Goal: Information Seeking & Learning: Learn about a topic

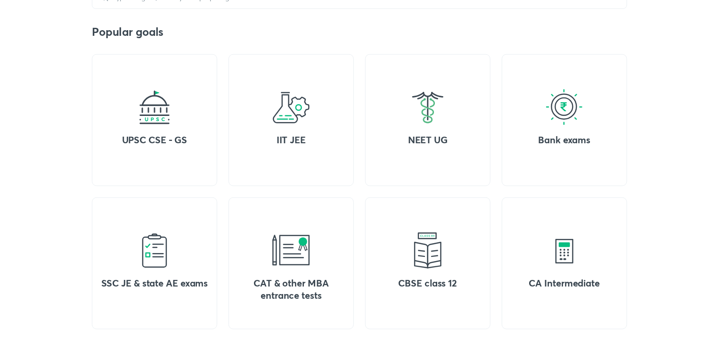
scroll to position [344, 0]
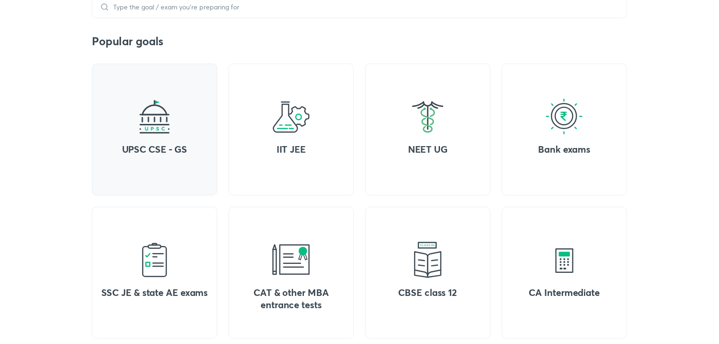
click at [151, 97] on div "UPSC CSE - GS" at bounding box center [154, 130] width 125 height 132
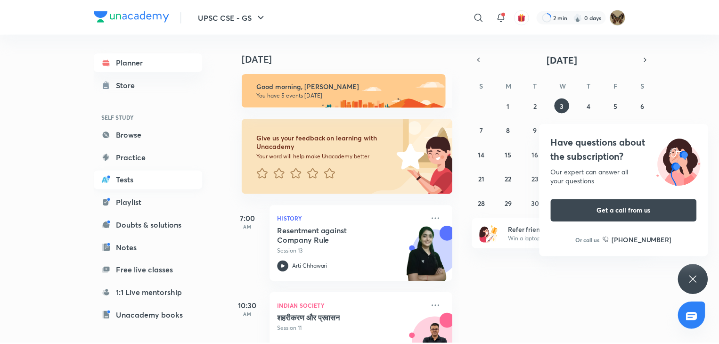
scroll to position [80, 0]
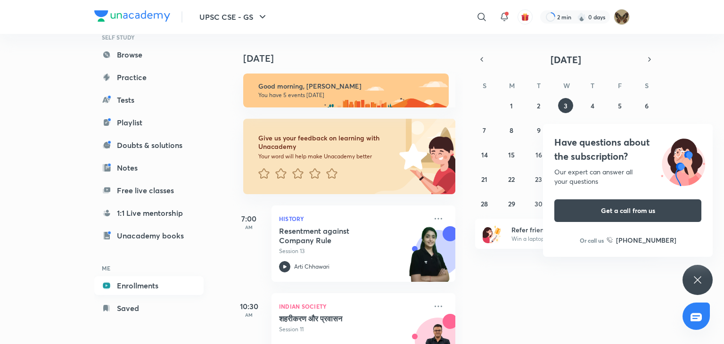
click at [122, 284] on link "Enrollments" at bounding box center [148, 285] width 109 height 19
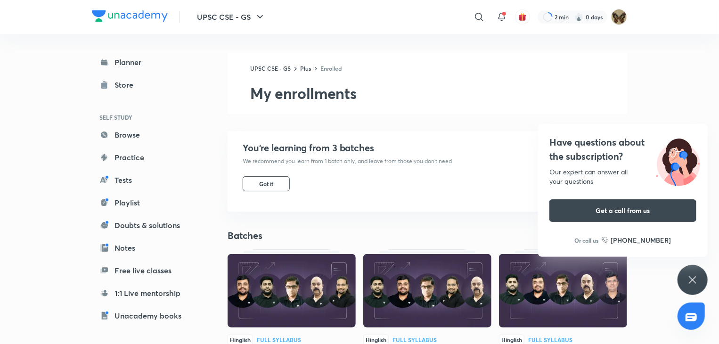
click at [693, 280] on icon at bounding box center [692, 279] width 7 height 7
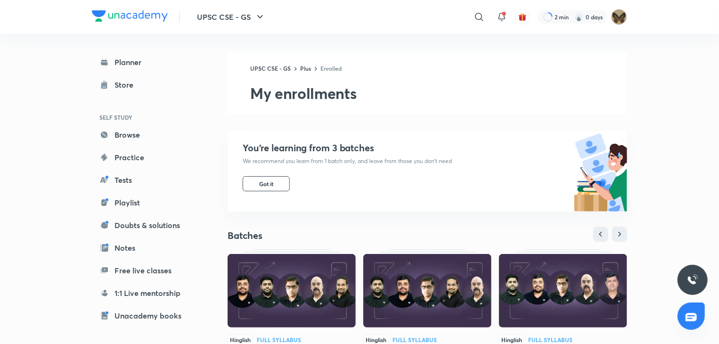
click at [277, 21] on div "UPSC CSE - GS ​ 2 min 0 days" at bounding box center [360, 17] width 536 height 34
click at [263, 181] on span "Got it" at bounding box center [266, 184] width 14 height 8
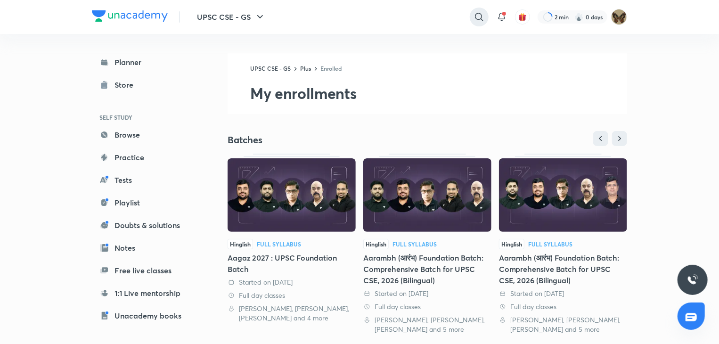
click at [476, 17] on icon at bounding box center [479, 16] width 11 height 11
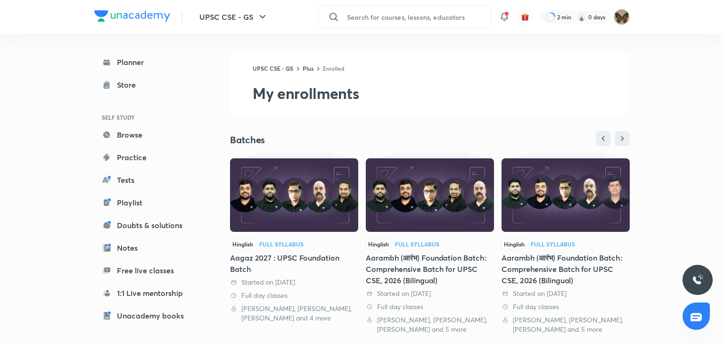
click at [387, 16] on input "text" at bounding box center [417, 16] width 148 height 25
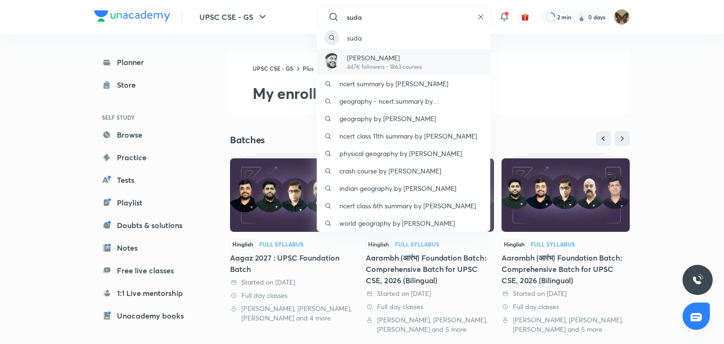
type input "suda"
click at [371, 65] on p "447K followers • 1863 courses" at bounding box center [384, 67] width 75 height 8
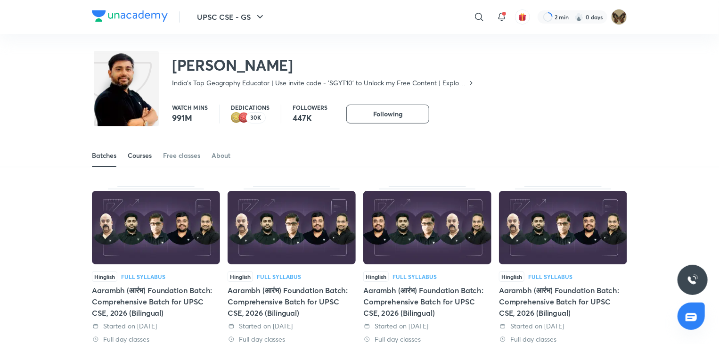
click at [142, 153] on div "Courses" at bounding box center [140, 155] width 24 height 9
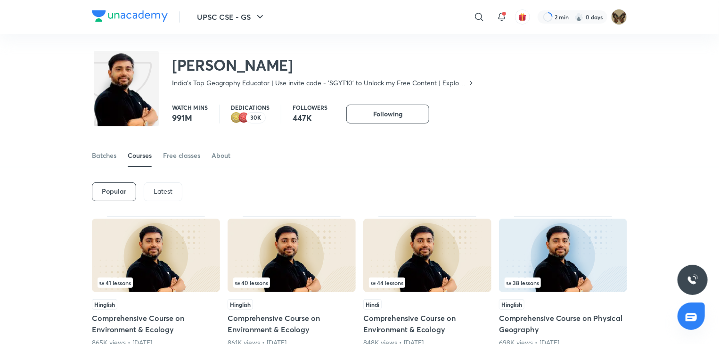
click at [164, 186] on div "Latest" at bounding box center [163, 191] width 39 height 19
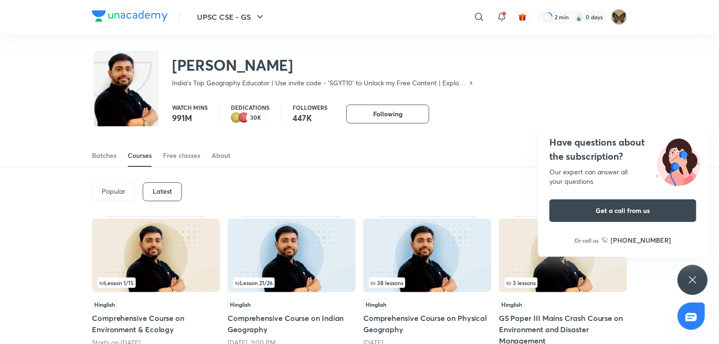
click at [106, 188] on p "Popular" at bounding box center [114, 192] width 24 height 8
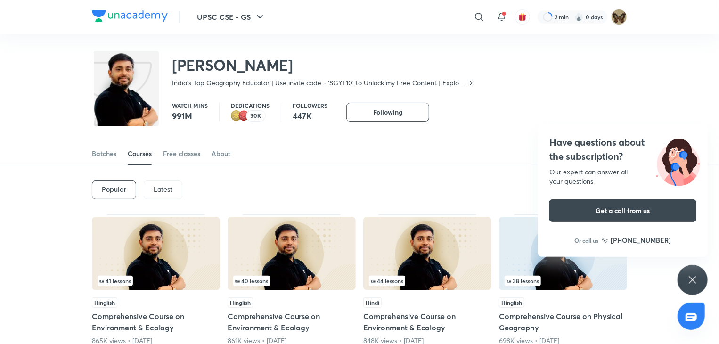
scroll to position [29, 0]
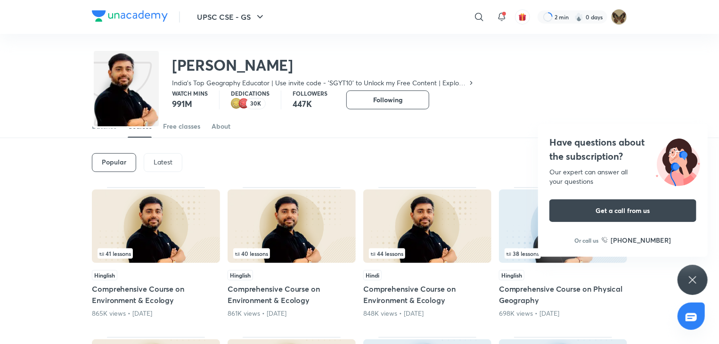
click at [164, 164] on p "Latest" at bounding box center [163, 162] width 19 height 8
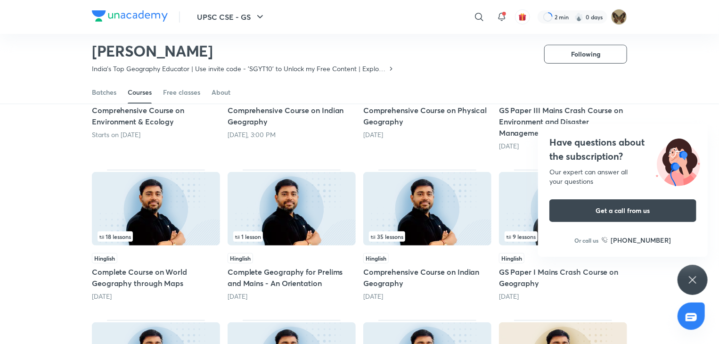
scroll to position [181, 0]
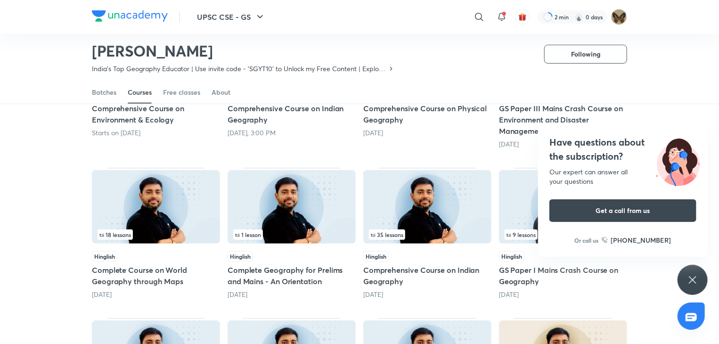
click at [385, 223] on img at bounding box center [427, 207] width 128 height 74
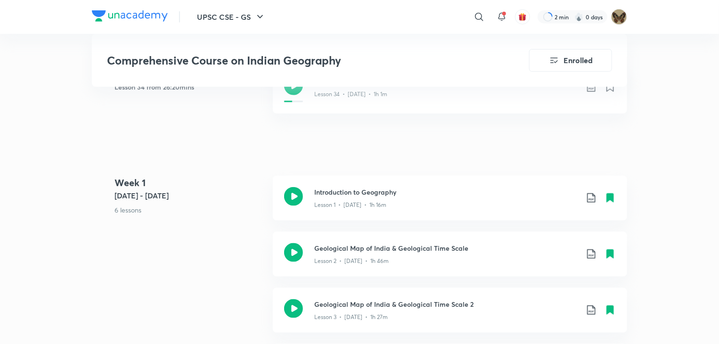
scroll to position [477, 0]
click at [590, 248] on icon at bounding box center [591, 253] width 11 height 11
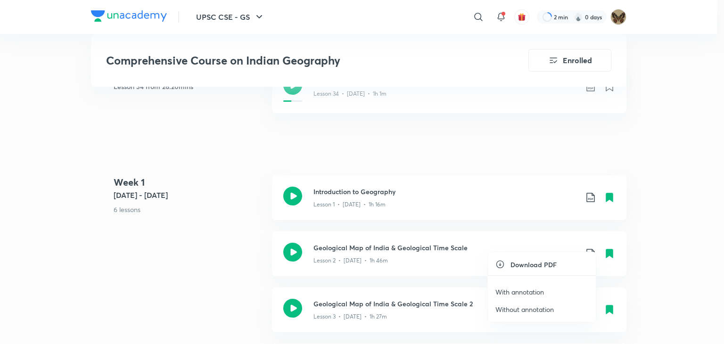
click at [233, 217] on div at bounding box center [362, 172] width 724 height 344
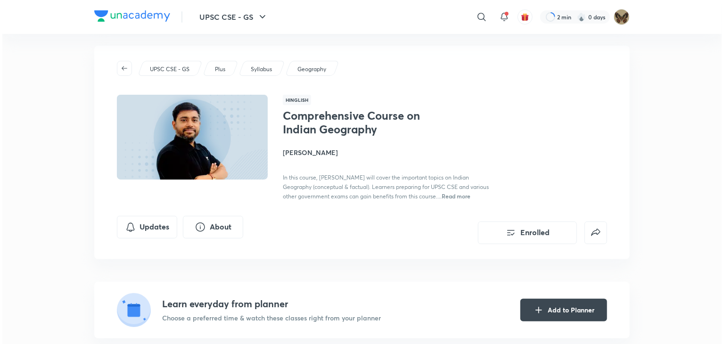
scroll to position [0, 0]
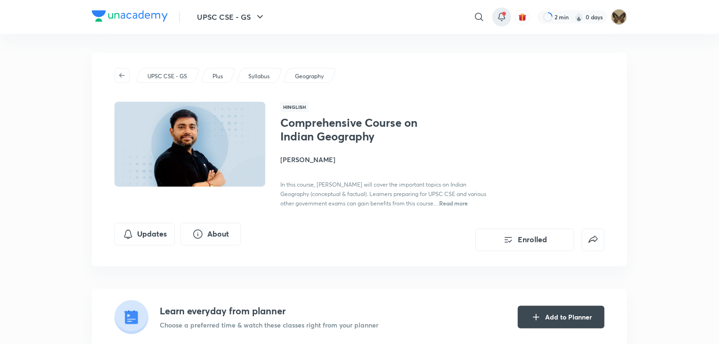
click at [501, 17] on icon at bounding box center [501, 16] width 11 height 11
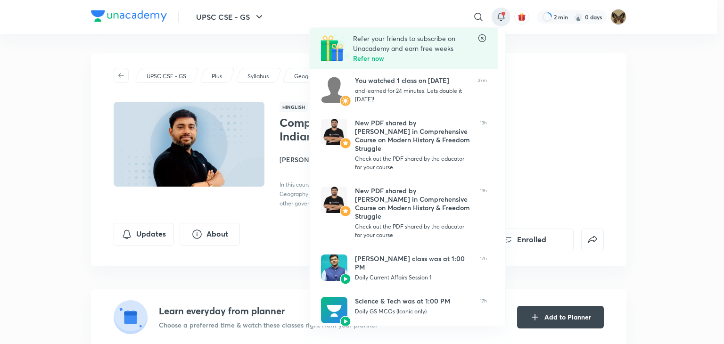
click at [152, 236] on div at bounding box center [362, 172] width 724 height 344
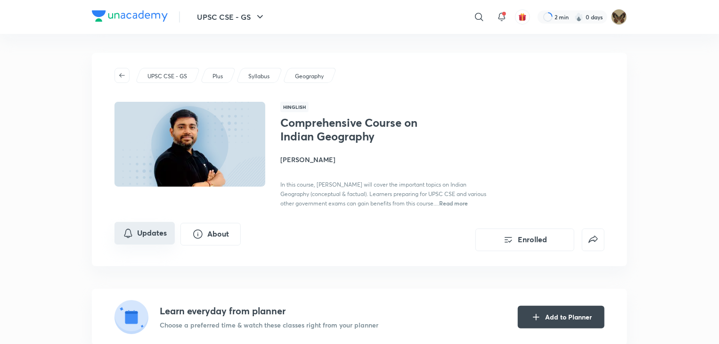
click at [149, 230] on button "Updates" at bounding box center [145, 233] width 60 height 23
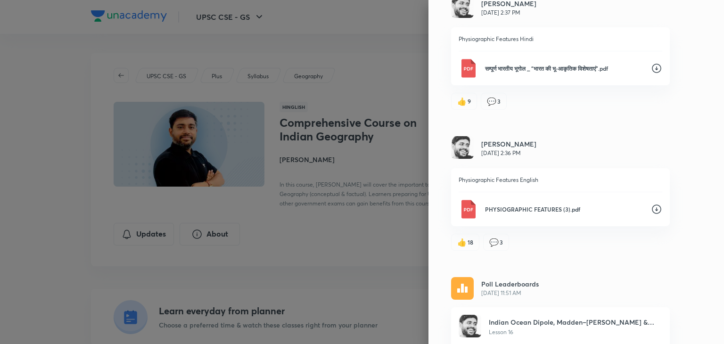
scroll to position [3530, 0]
click at [651, 204] on icon at bounding box center [656, 209] width 11 height 11
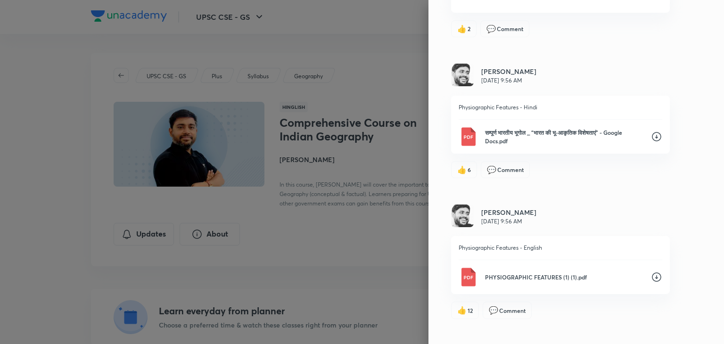
scroll to position [4038, 0]
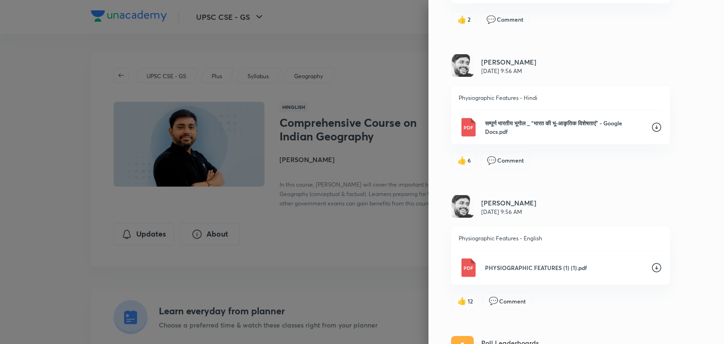
click at [652, 264] on icon at bounding box center [656, 268] width 9 height 9
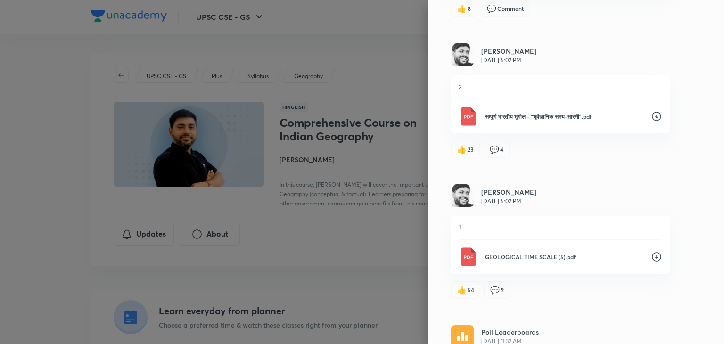
scroll to position [7770, 0]
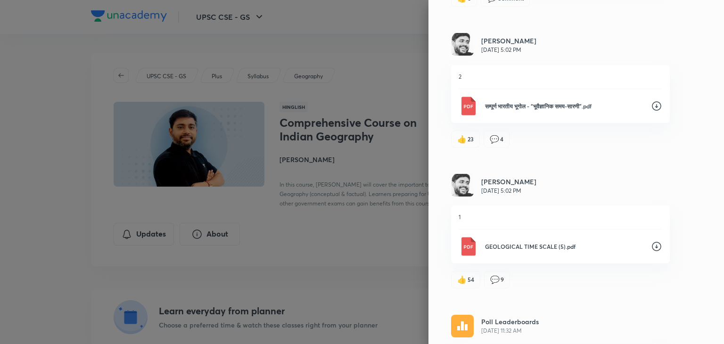
click at [651, 241] on icon at bounding box center [656, 246] width 11 height 11
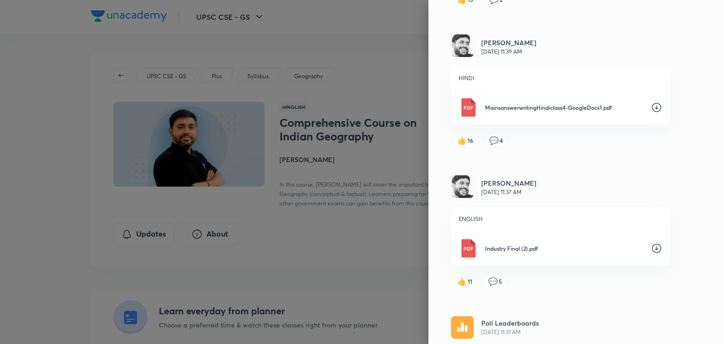
scroll to position [362, 0]
click at [651, 245] on icon at bounding box center [656, 246] width 11 height 11
click at [651, 246] on icon at bounding box center [656, 246] width 11 height 11
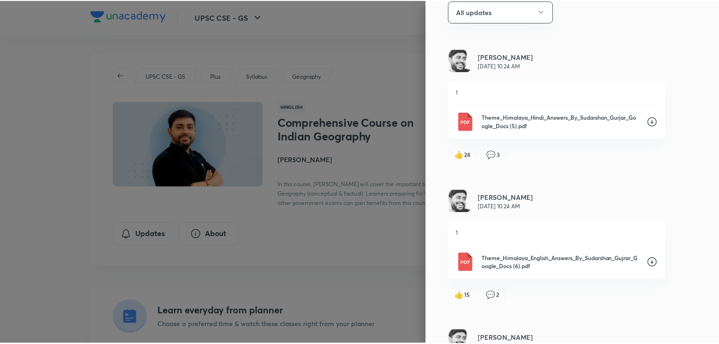
scroll to position [0, 0]
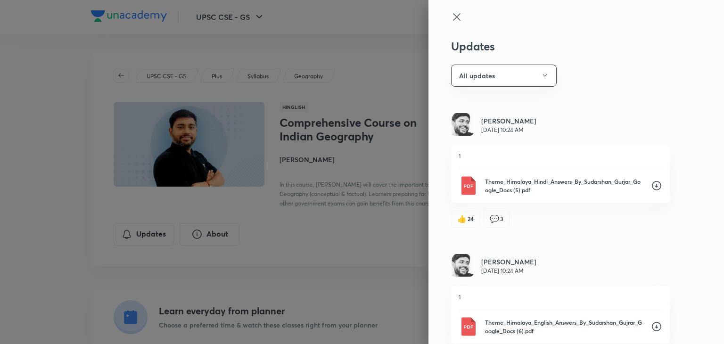
click at [451, 17] on icon at bounding box center [456, 16] width 11 height 11
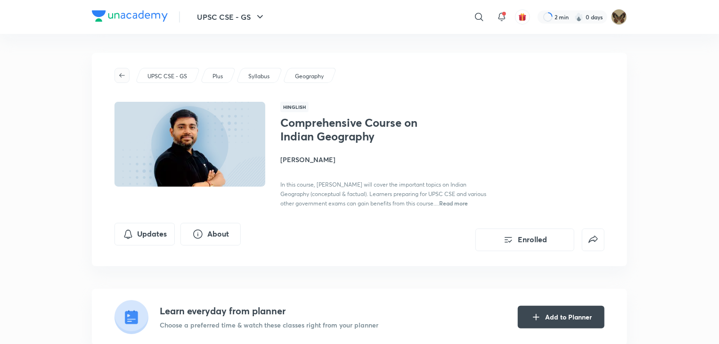
click at [123, 78] on icon "button" at bounding box center [122, 76] width 8 height 8
click at [293, 77] on div "Geography" at bounding box center [310, 75] width 54 height 15
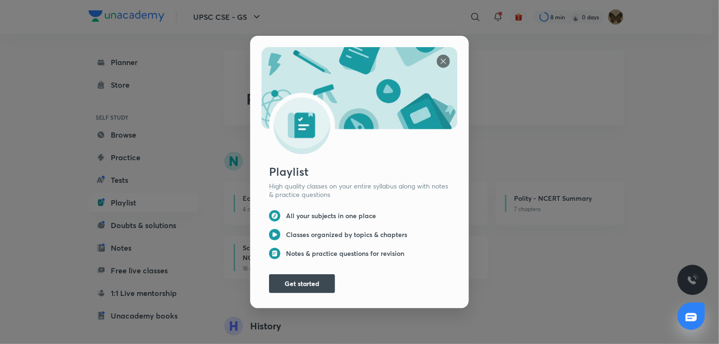
click at [439, 57] on img at bounding box center [443, 61] width 13 height 13
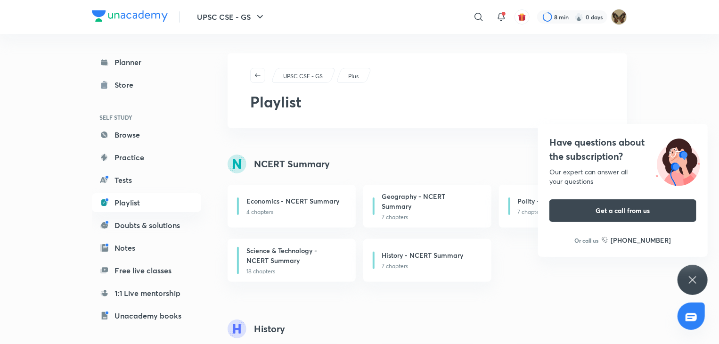
scroll to position [80, 0]
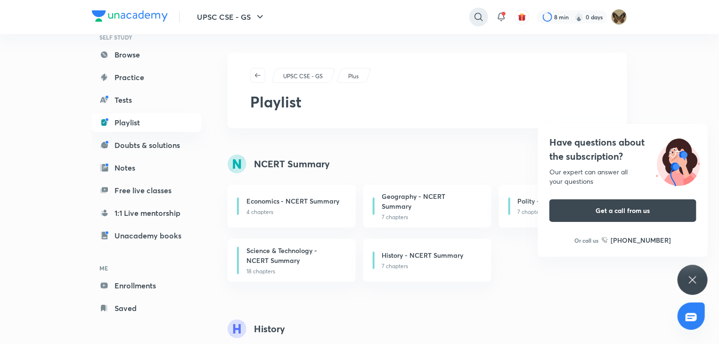
click at [479, 17] on icon at bounding box center [478, 16] width 11 height 11
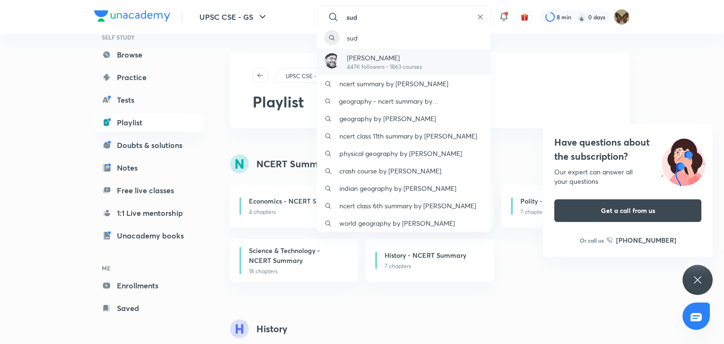
type input "sud"
click at [380, 63] on p "447K followers • 1863 courses" at bounding box center [384, 67] width 75 height 8
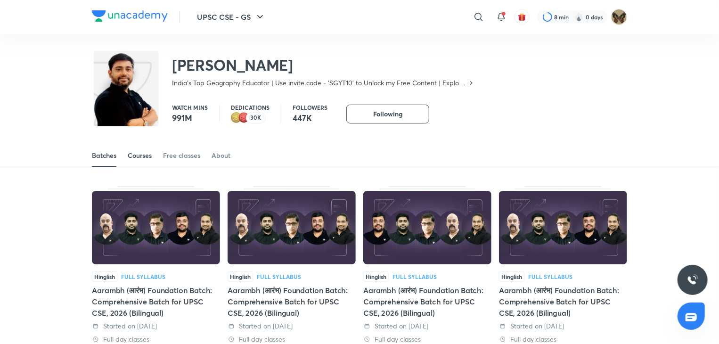
click at [138, 157] on div "Courses" at bounding box center [140, 155] width 24 height 9
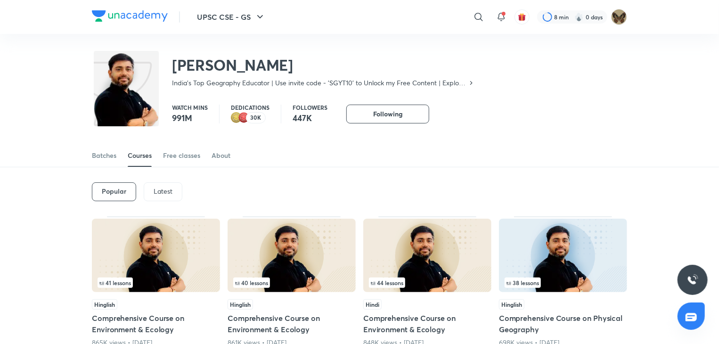
click at [154, 190] on p "Latest" at bounding box center [163, 192] width 19 height 8
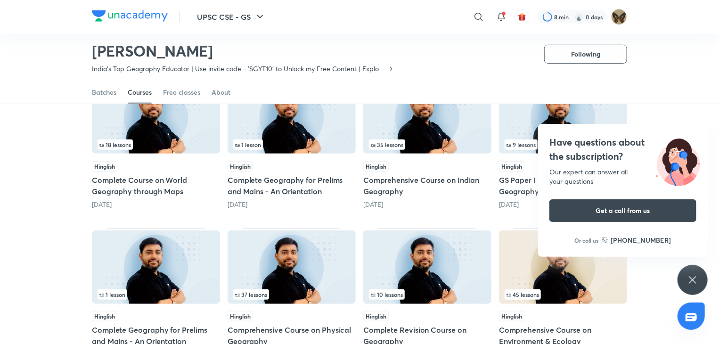
scroll to position [275, 0]
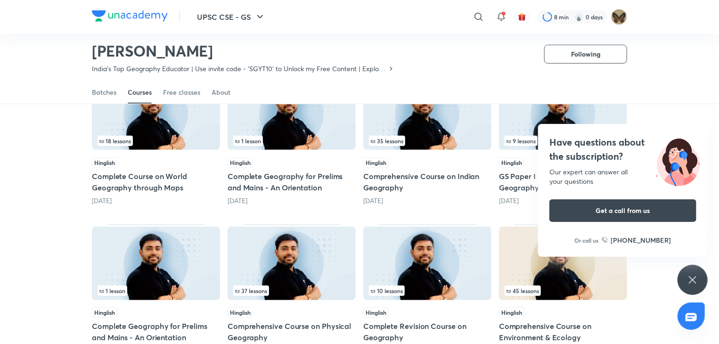
click at [288, 244] on img at bounding box center [292, 264] width 128 height 74
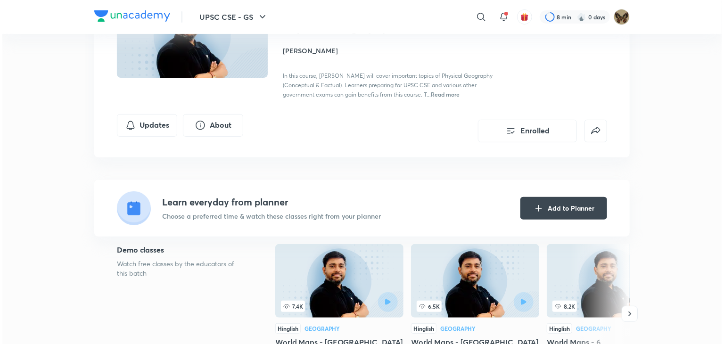
scroll to position [109, 0]
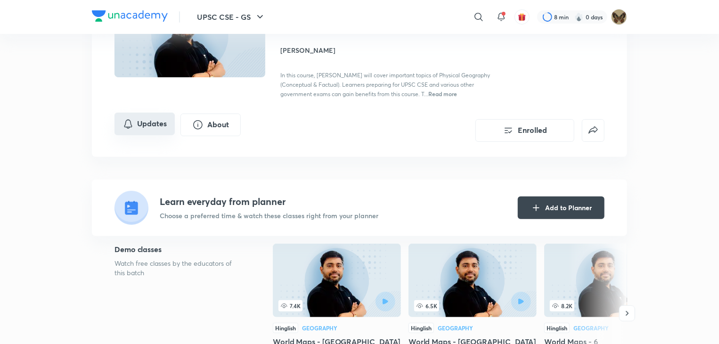
click at [133, 130] on icon "Updates" at bounding box center [128, 123] width 11 height 11
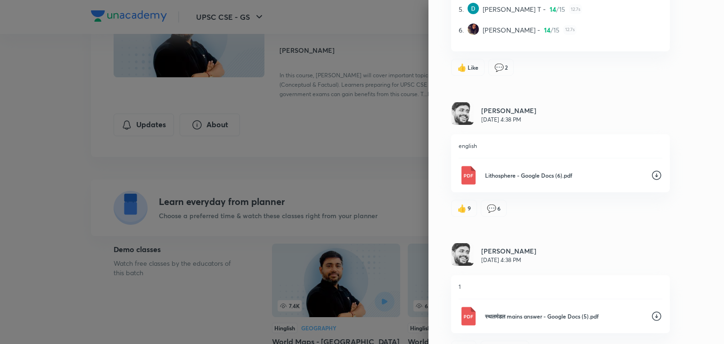
scroll to position [4016, 0]
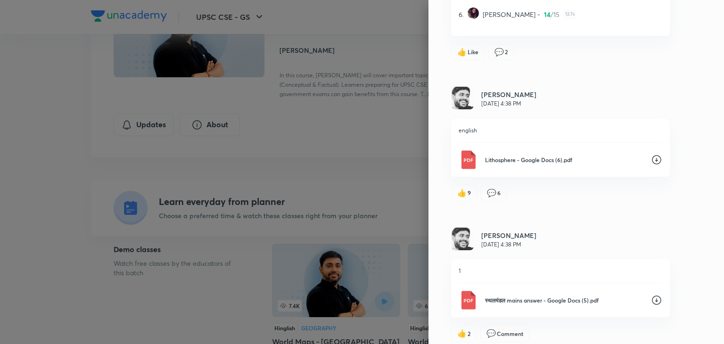
click at [651, 163] on icon at bounding box center [656, 159] width 11 height 11
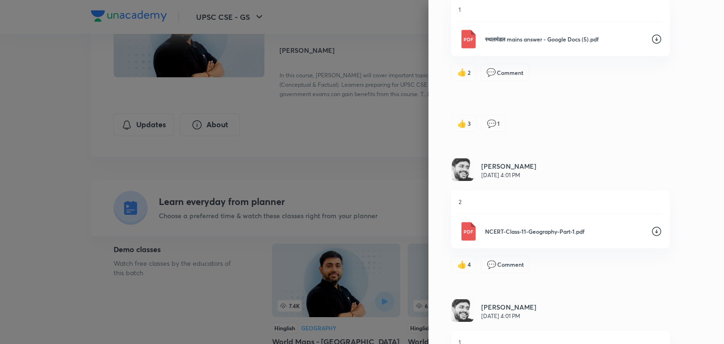
scroll to position [4279, 0]
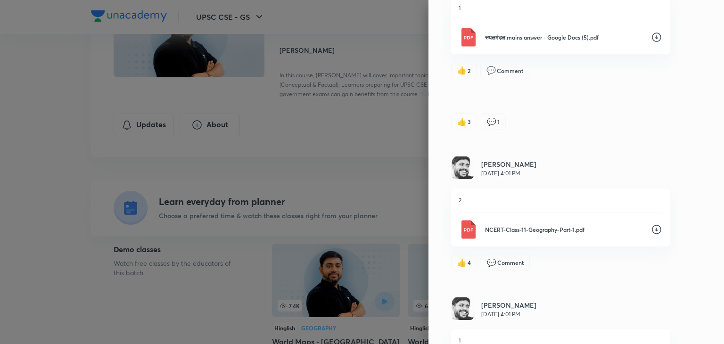
click at [653, 233] on icon at bounding box center [656, 229] width 11 height 11
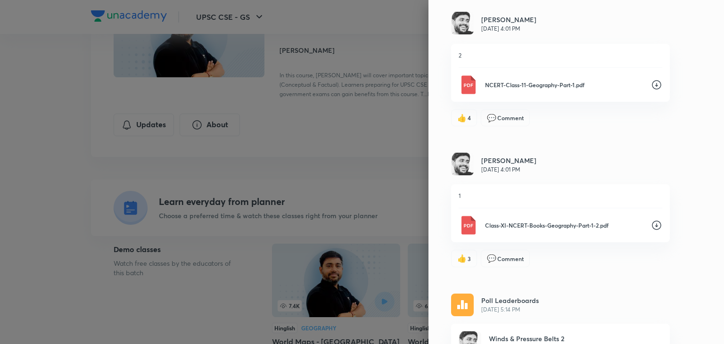
scroll to position [4425, 0]
click at [651, 227] on icon at bounding box center [656, 224] width 11 height 11
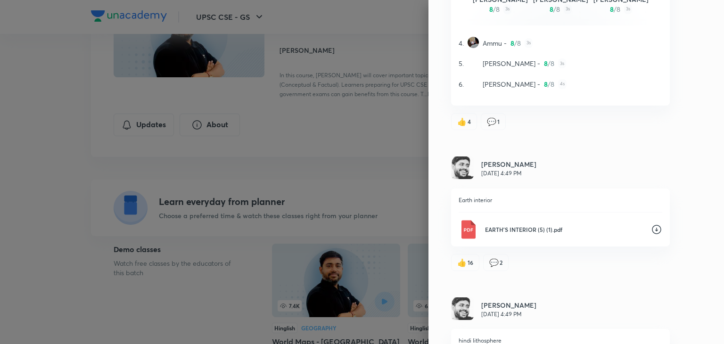
scroll to position [5701, 0]
click at [651, 231] on icon at bounding box center [656, 228] width 11 height 11
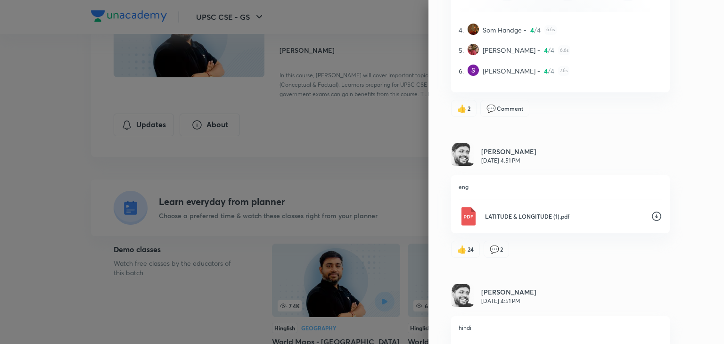
scroll to position [6568, 0]
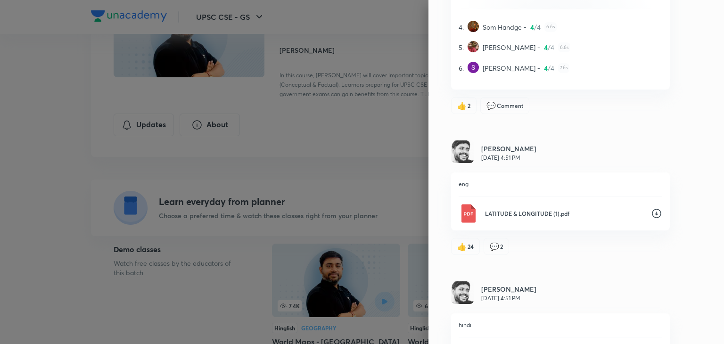
click at [651, 211] on icon at bounding box center [656, 213] width 11 height 11
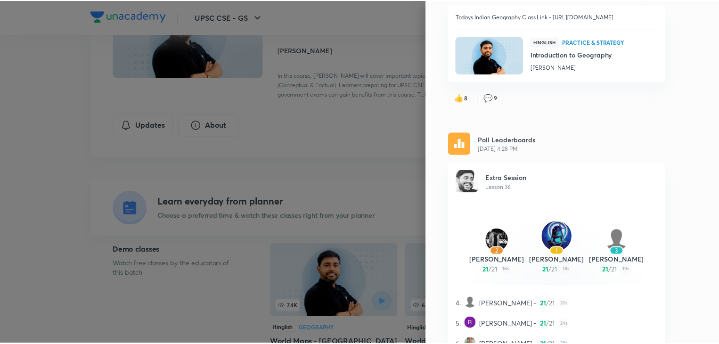
scroll to position [0, 0]
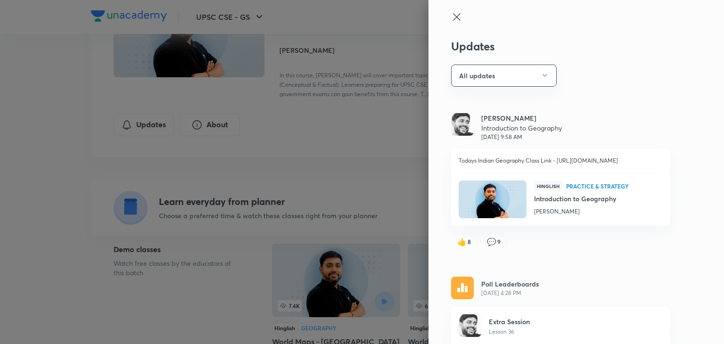
click at [451, 13] on icon at bounding box center [456, 16] width 11 height 11
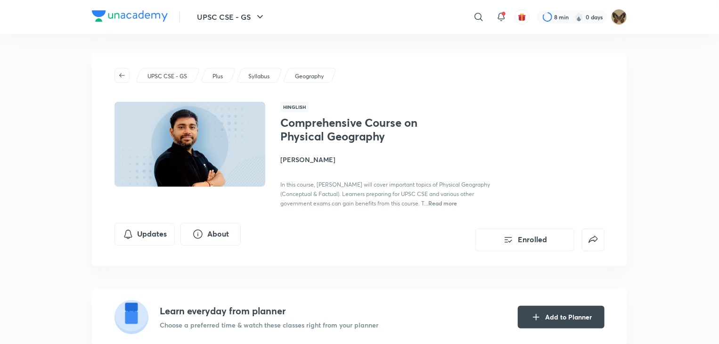
click at [222, 72] on p "Plus" at bounding box center [218, 76] width 10 height 8
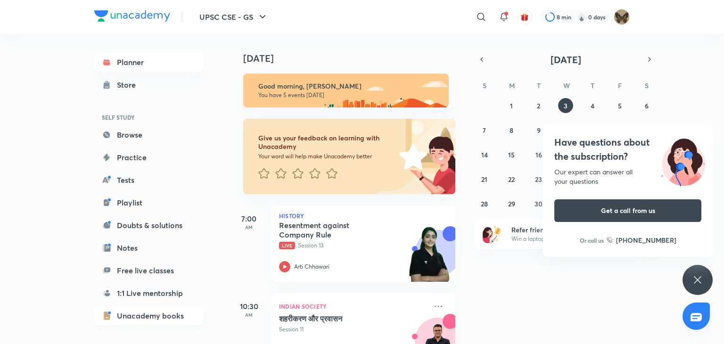
scroll to position [80, 0]
